Goal: Check status: Check status

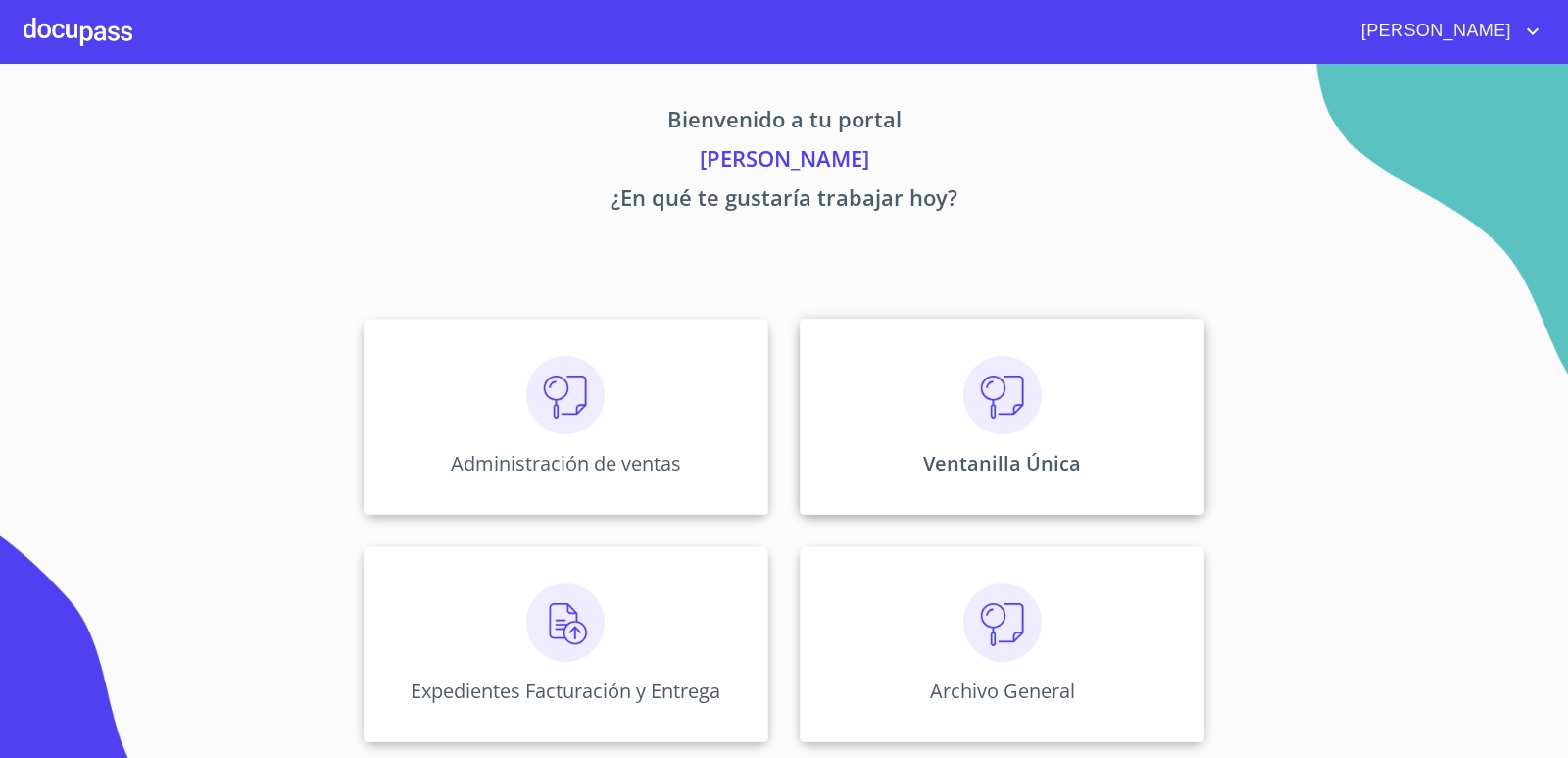
click at [933, 395] on div "Ventanilla Única" at bounding box center [1001, 417] width 405 height 196
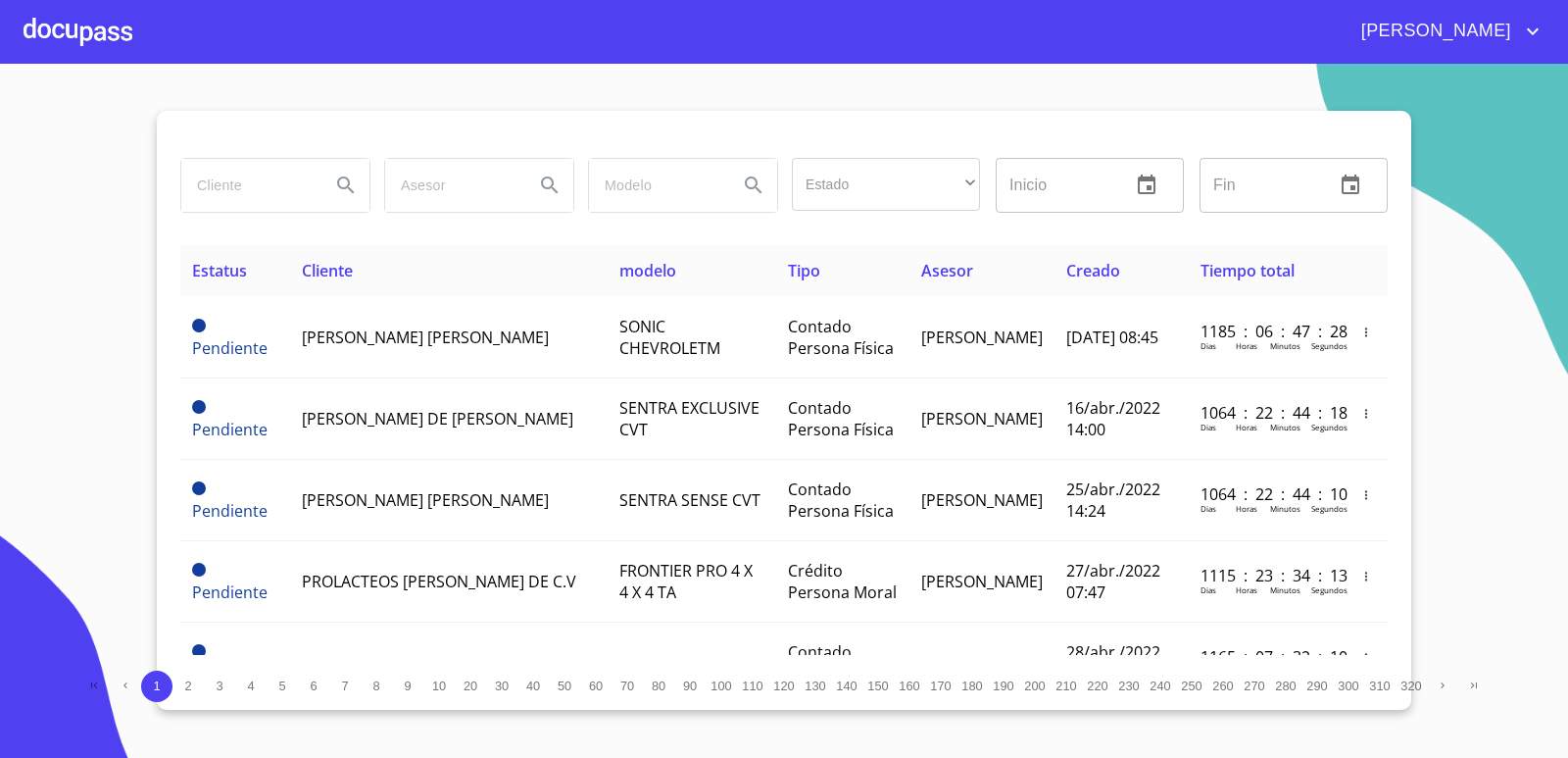
click at [275, 197] on input "search" at bounding box center [247, 185] width 133 height 53
type input "[PERSON_NAME]"
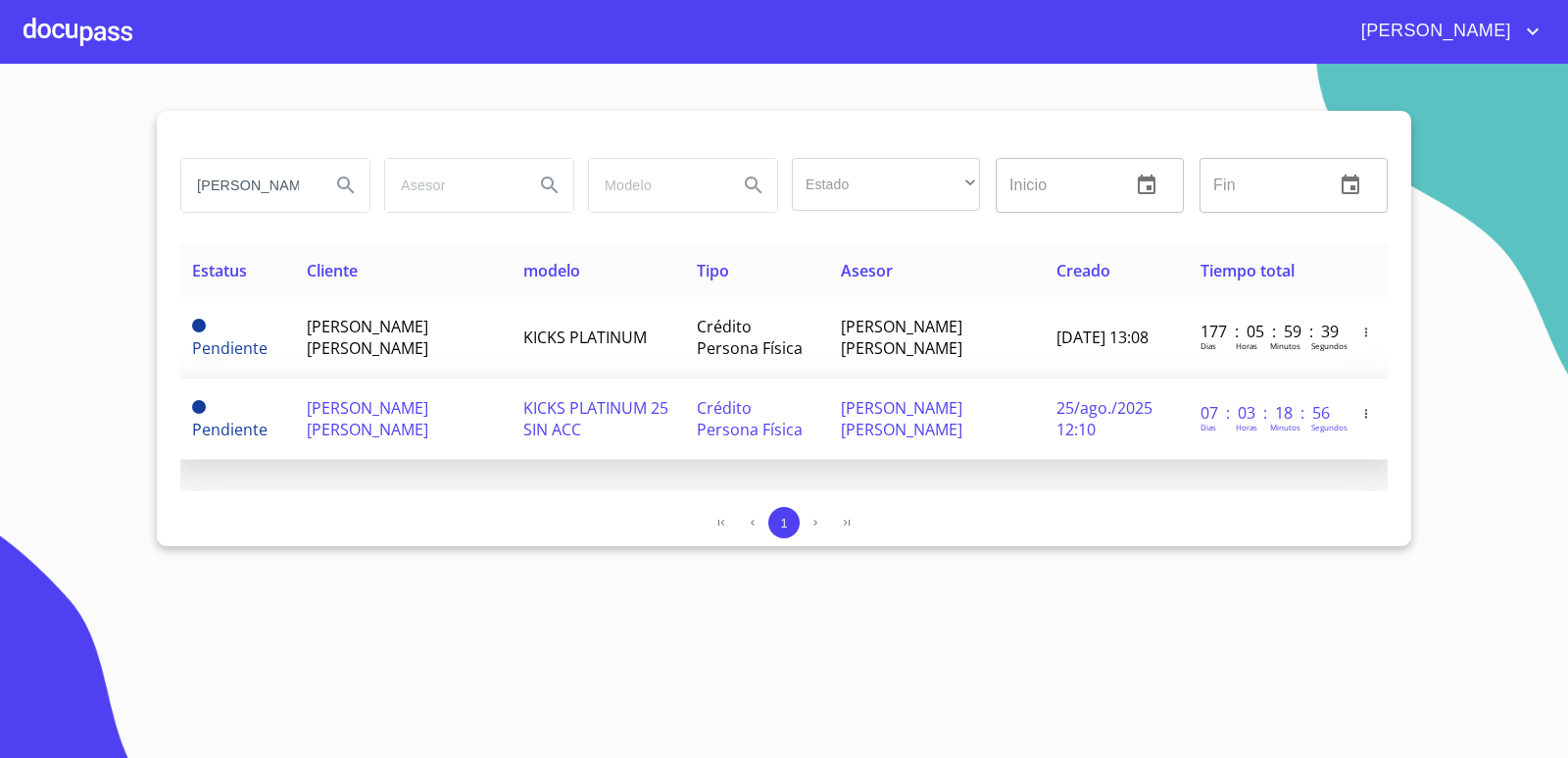
click at [377, 397] on span "[PERSON_NAME] [PERSON_NAME]" at bounding box center [368, 418] width 122 height 43
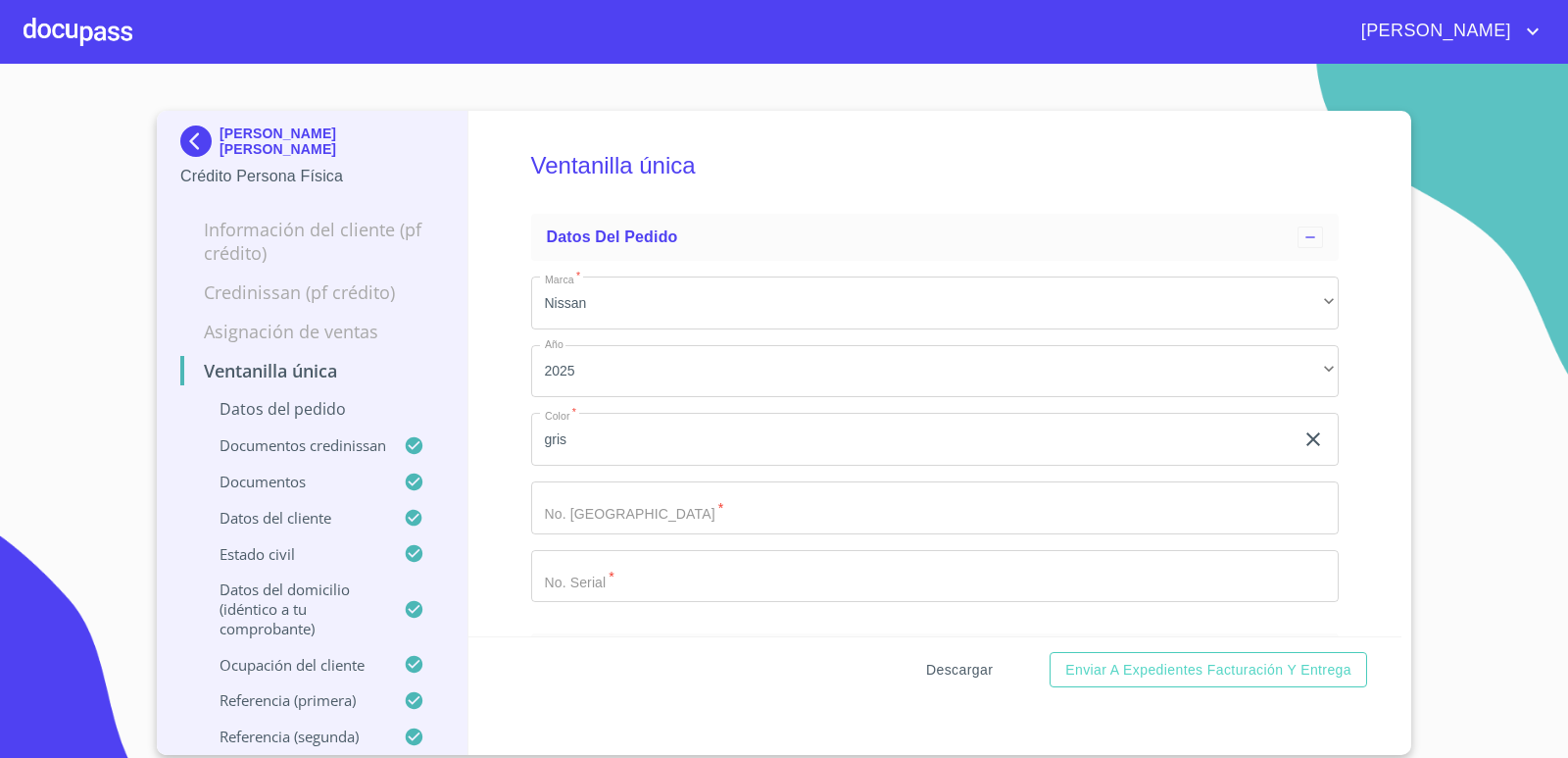
click at [941, 667] on span "Descargar" at bounding box center [959, 670] width 67 height 25
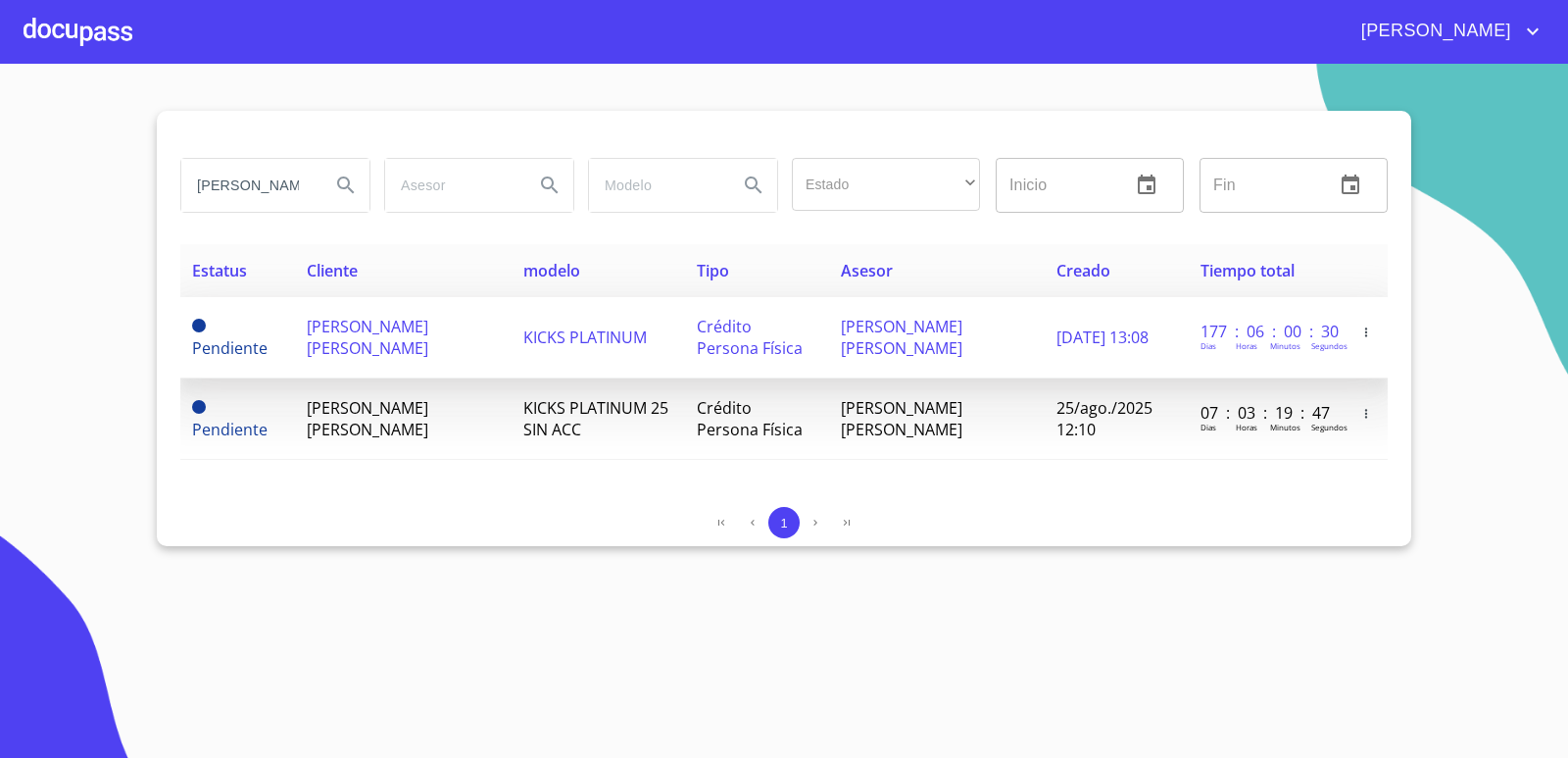
click at [369, 322] on span "[PERSON_NAME] [PERSON_NAME]" at bounding box center [368, 337] width 122 height 43
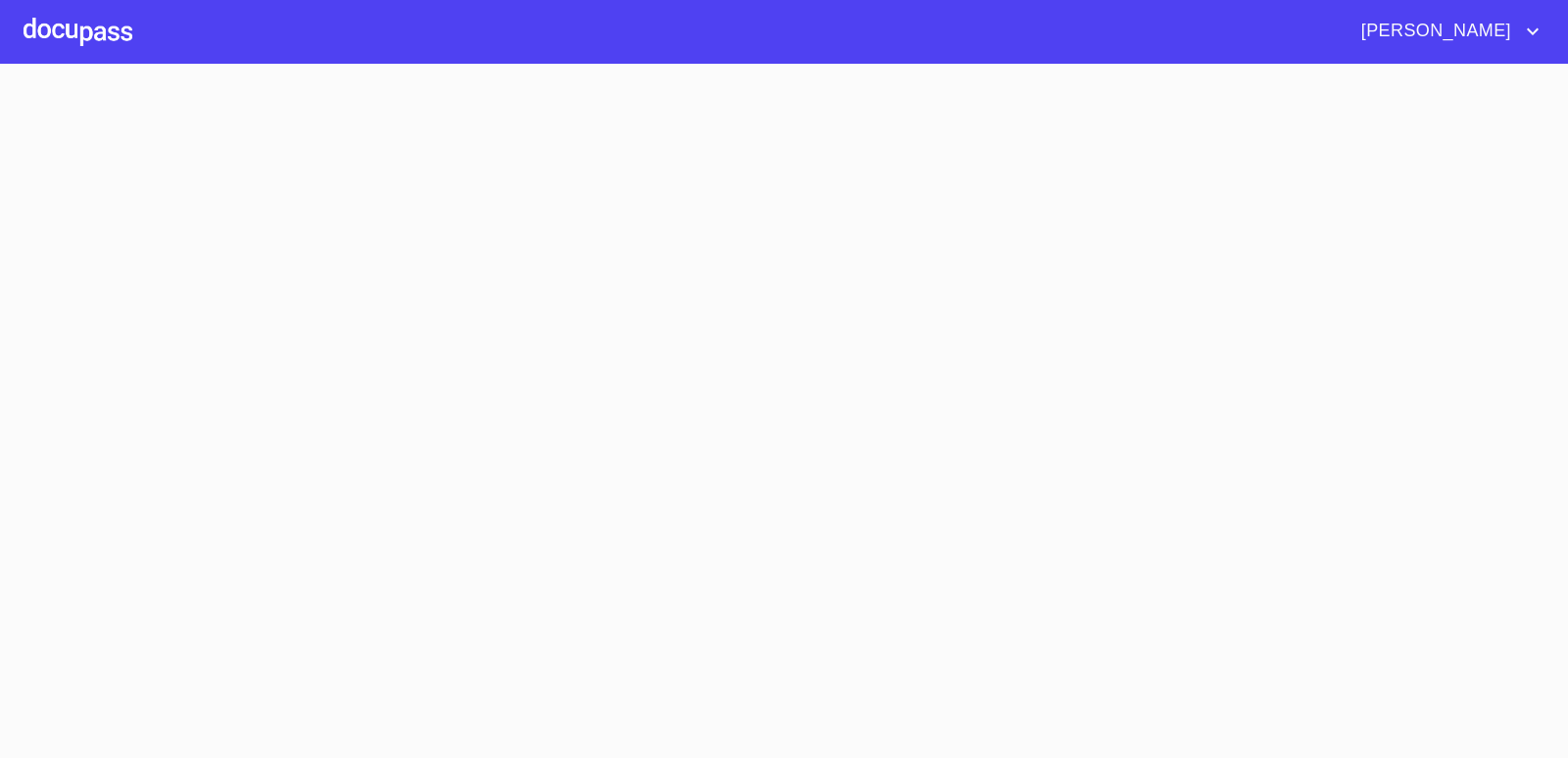
click at [369, 322] on section at bounding box center [784, 411] width 1568 height 694
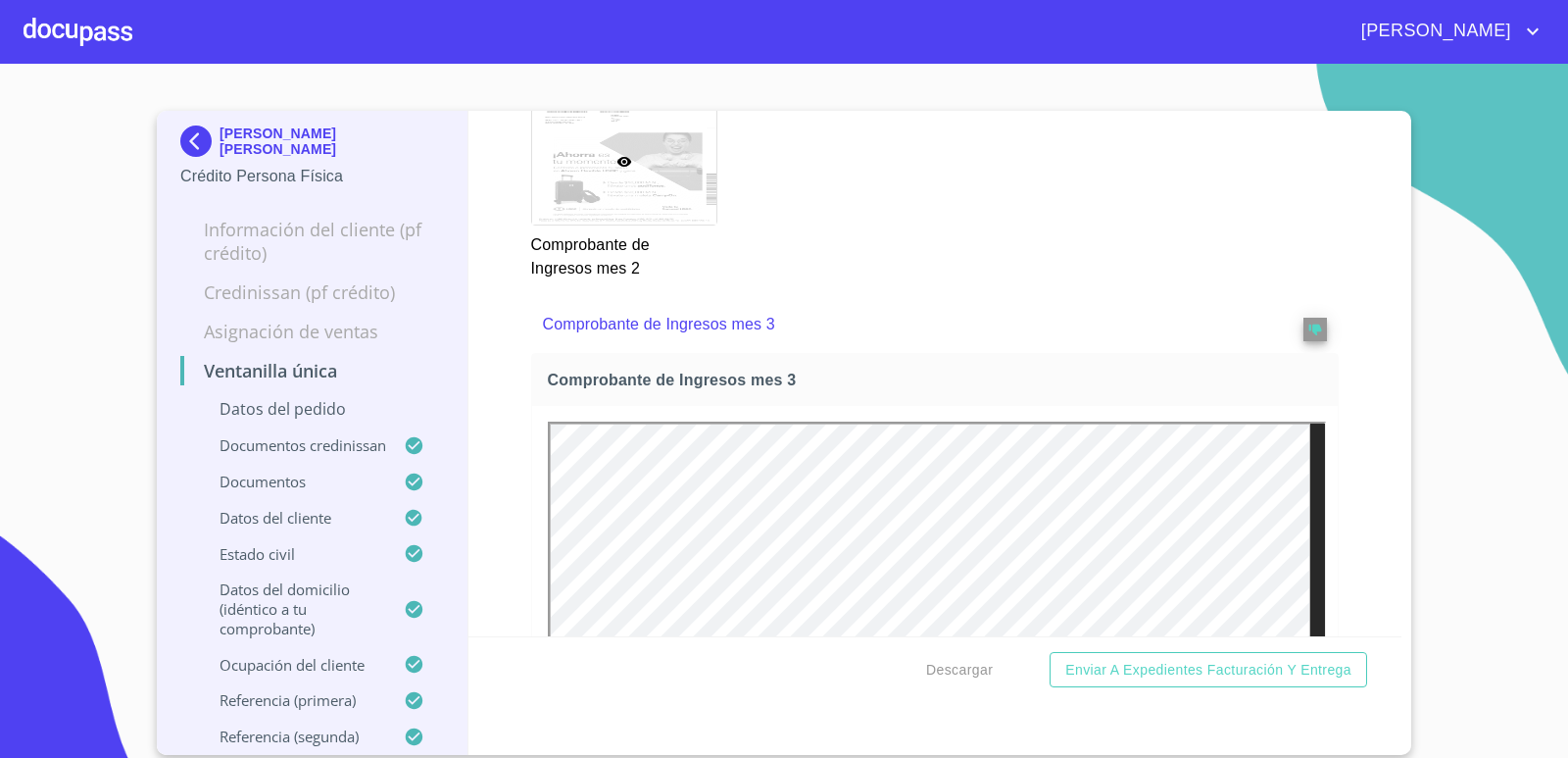
scroll to position [4512, 0]
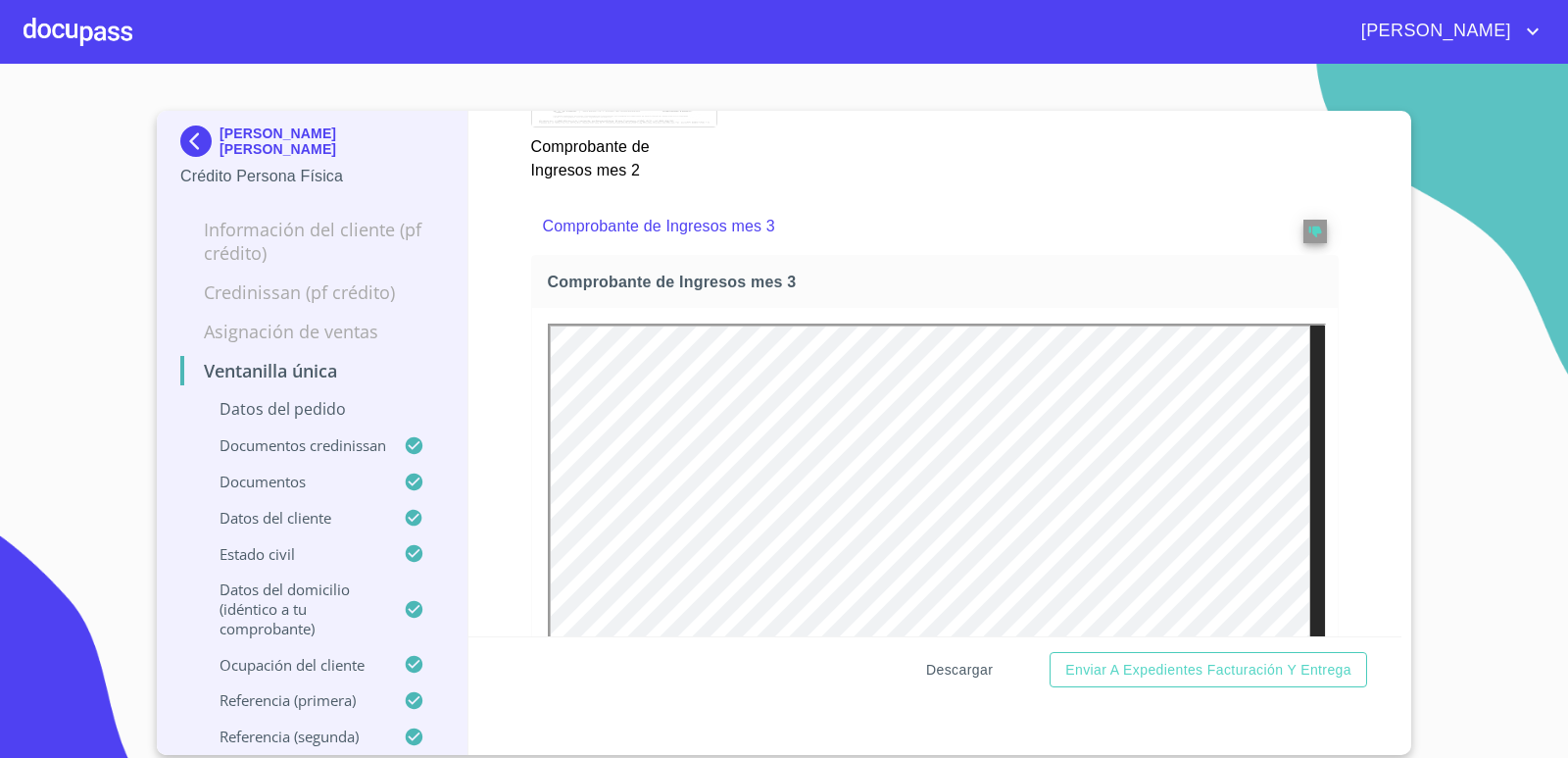
click at [994, 666] on button "Descargar" at bounding box center [959, 670] width 82 height 36
